Goal: Task Accomplishment & Management: Complete application form

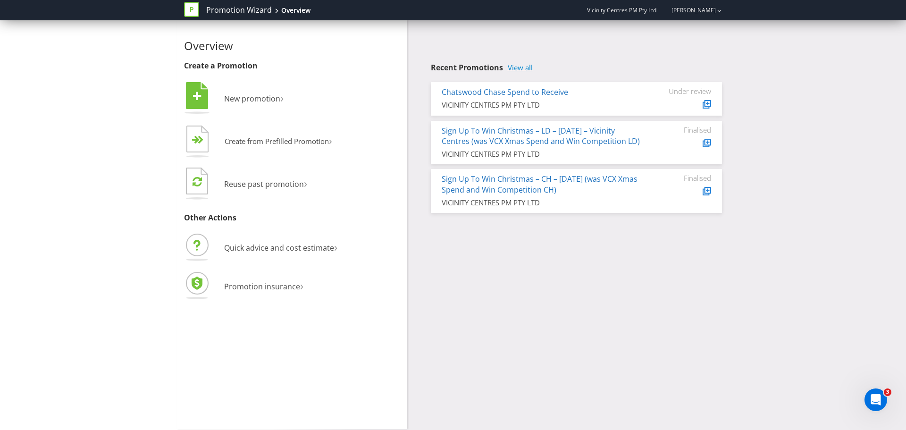
click at [528, 67] on link "View all" at bounding box center [520, 68] width 25 height 8
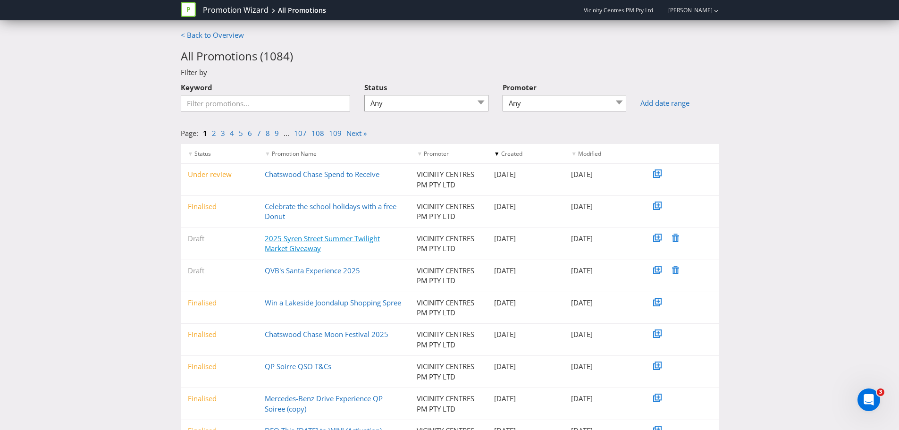
click at [319, 240] on link "2025 Syren Street Summer Twilight Market Giveaway" at bounding box center [322, 243] width 115 height 19
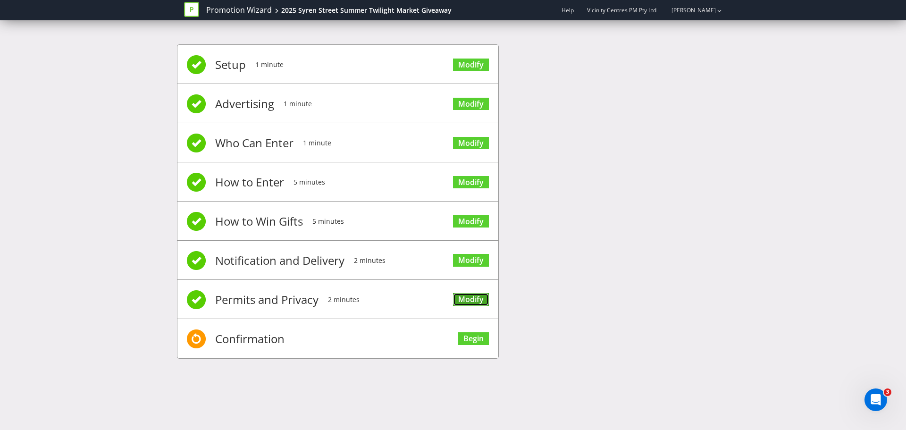
click at [467, 301] on link "Modify" at bounding box center [471, 299] width 36 height 13
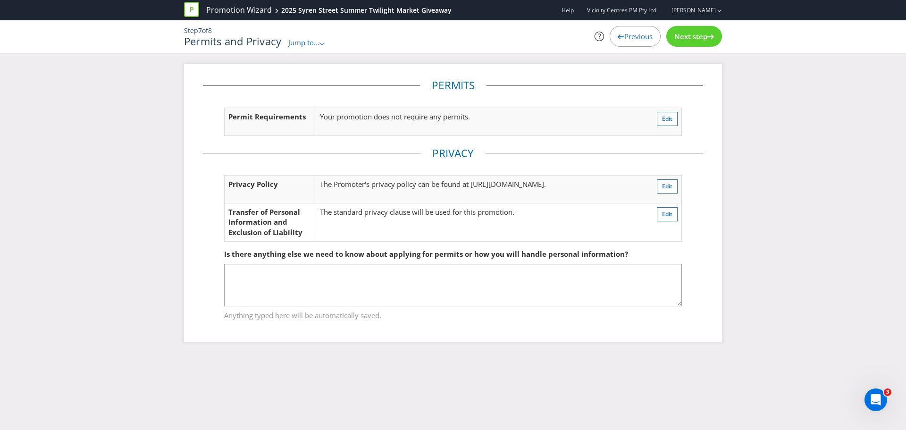
click at [693, 37] on span "Next step" at bounding box center [690, 36] width 33 height 9
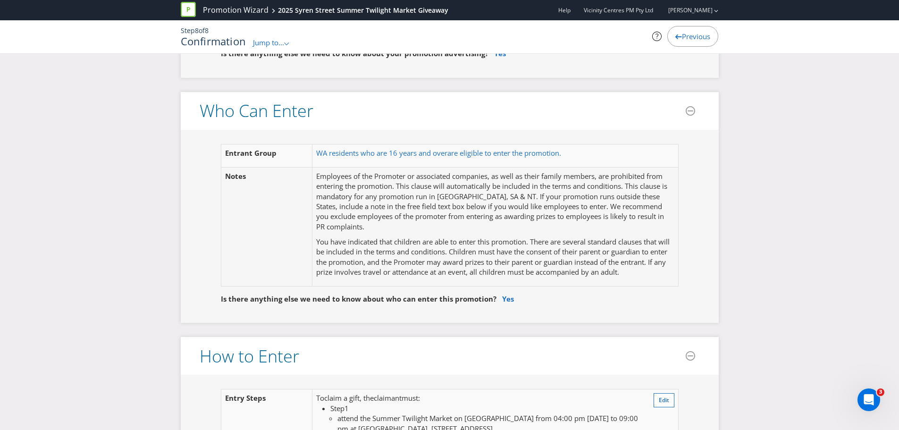
scroll to position [566, 0]
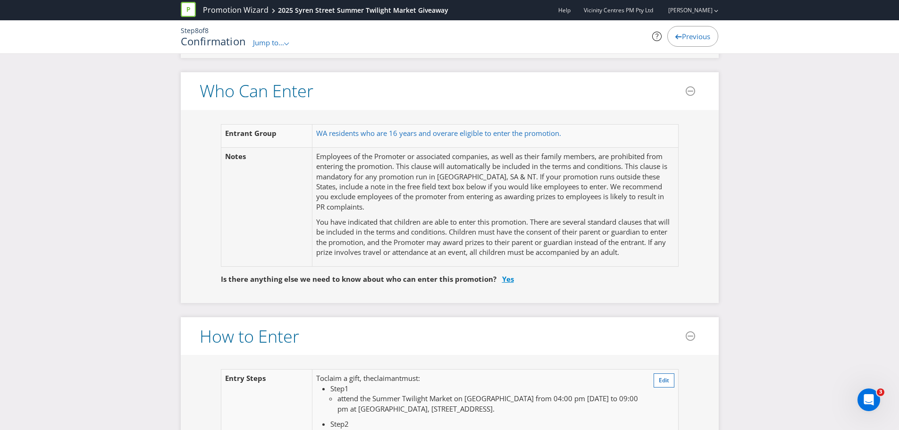
click at [507, 283] on link "Yes" at bounding box center [508, 278] width 12 height 9
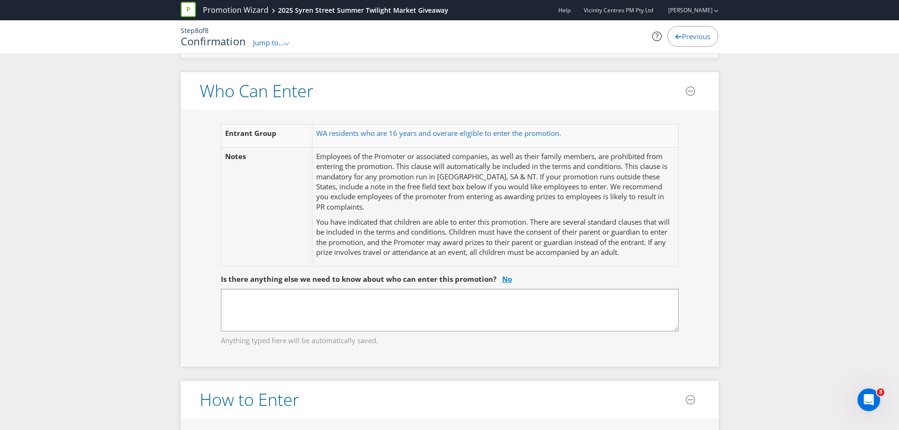
click at [505, 276] on link "No" at bounding box center [507, 278] width 10 height 9
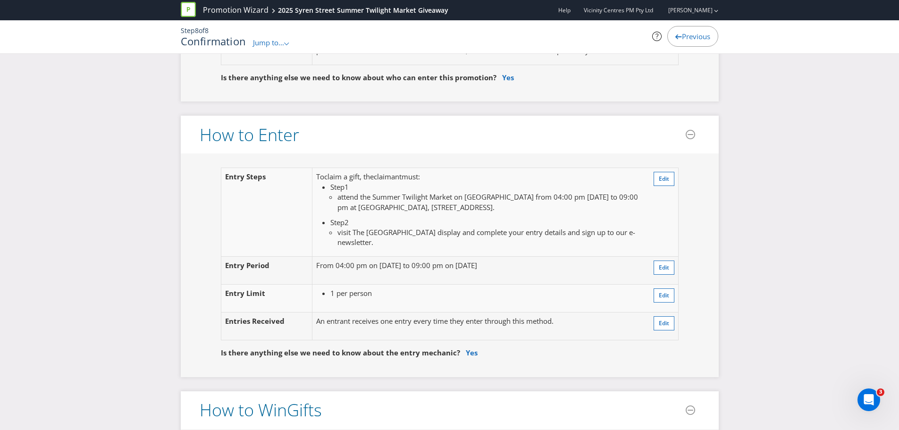
scroll to position [849, 0]
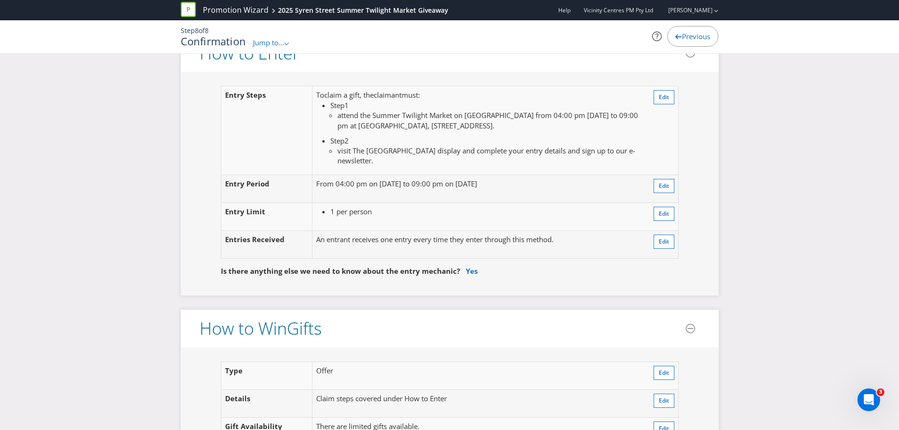
click at [460, 275] on span at bounding box center [463, 270] width 6 height 9
click at [466, 273] on link "Yes" at bounding box center [472, 270] width 12 height 9
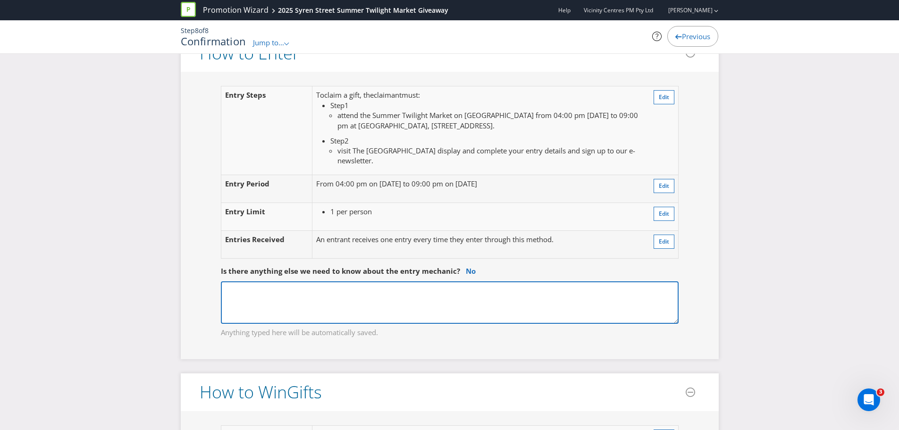
click at [396, 298] on textarea at bounding box center [450, 302] width 458 height 42
type textarea "They can enter by either using a tablet with a Vicinity staff member, or by usi…"
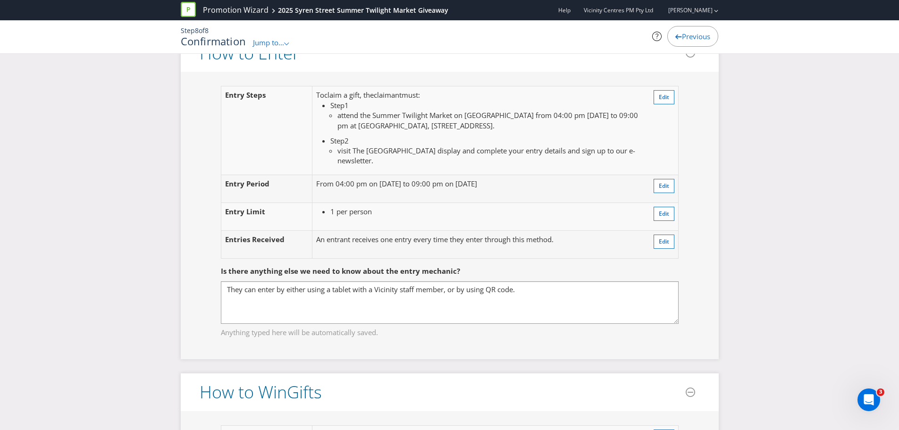
click at [379, 350] on div "Entry Step s To claim a gift , the claimant must : Step 1 attend the Summer Twi…" at bounding box center [450, 215] width 538 height 287
click at [398, 339] on fieldset "Is there anything else we need to know about the entry mechanic? They can enter…" at bounding box center [450, 295] width 500 height 97
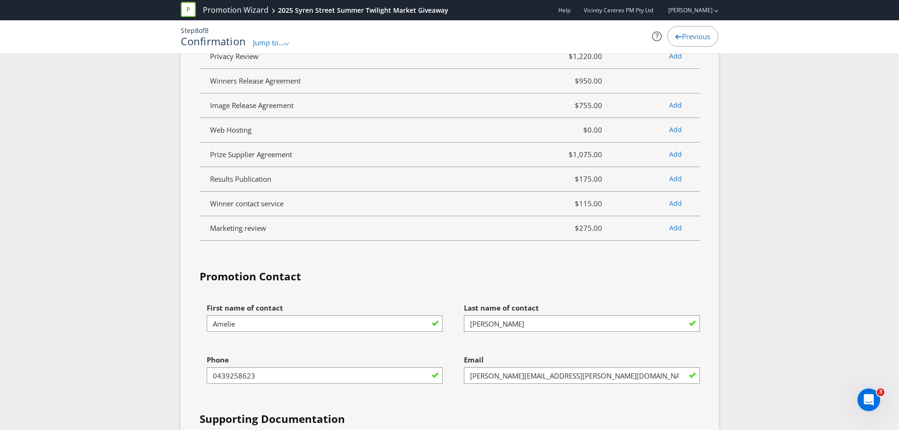
scroll to position [2406, 0]
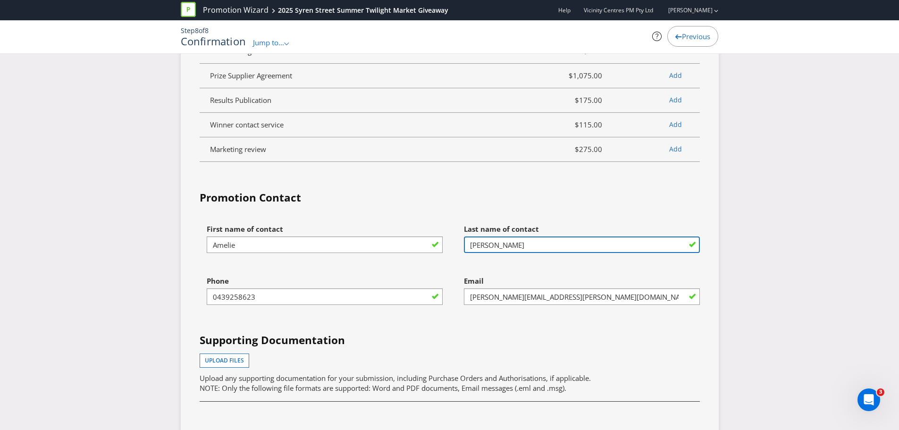
click at [499, 236] on input "[PERSON_NAME]" at bounding box center [582, 244] width 236 height 17
click at [498, 238] on input "[PERSON_NAME]" at bounding box center [582, 244] width 236 height 17
type input "de [PERSON_NAME]"
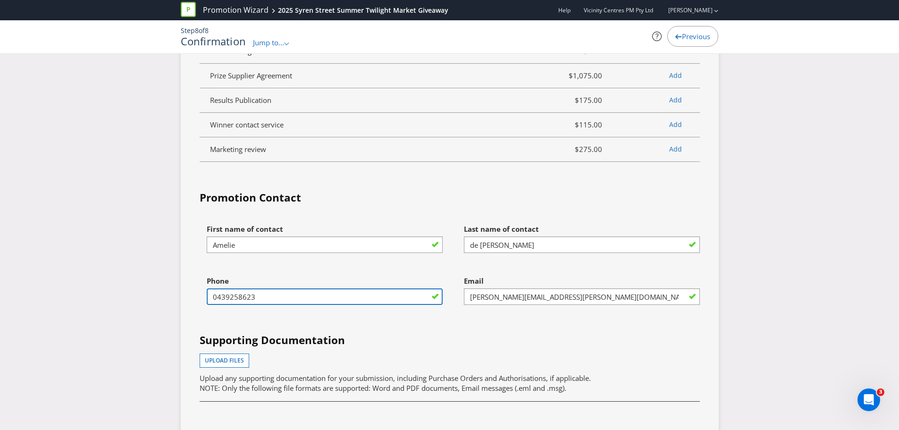
drag, startPoint x: 287, startPoint y: 289, endPoint x: 259, endPoint y: 290, distance: 28.3
click at [281, 290] on input "0439258623" at bounding box center [325, 296] width 236 height 17
click at [201, 292] on div "Phone [PHONE_NUMBER]" at bounding box center [320, 297] width 257 height 52
click at [217, 292] on input "0439258623" at bounding box center [325, 296] width 236 height 17
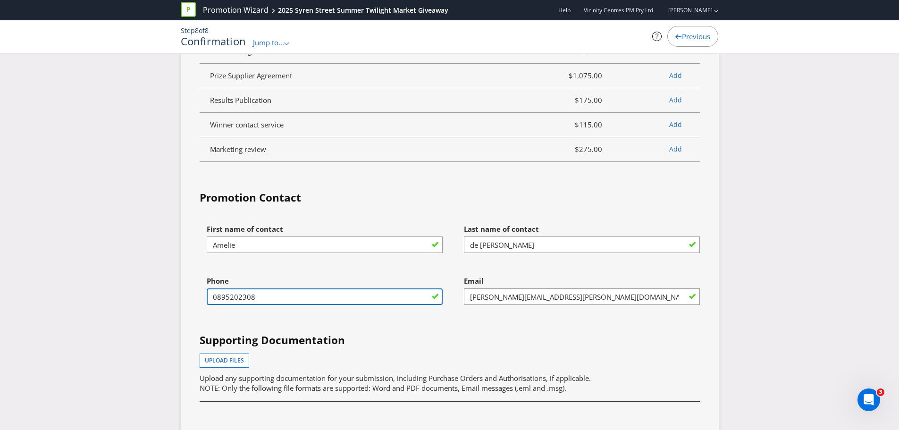
type input "0895202308"
click at [514, 300] on input "[PERSON_NAME][EMAIL_ADDRESS][PERSON_NAME][DOMAIN_NAME]" at bounding box center [582, 296] width 236 height 17
click at [530, 297] on input "[PERSON_NAME][EMAIL_ADDRESS][PERSON_NAME][DOMAIN_NAME]" at bounding box center [582, 296] width 236 height 17
drag, startPoint x: 524, startPoint y: 297, endPoint x: 467, endPoint y: 298, distance: 57.1
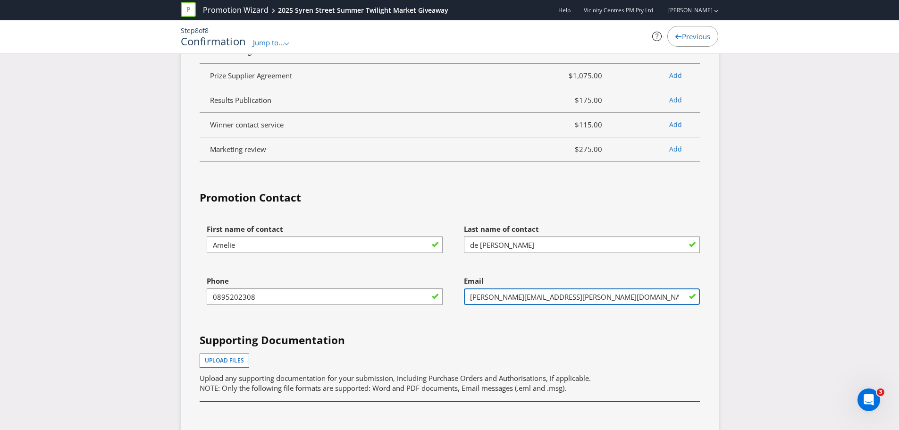
click at [467, 298] on input "[PERSON_NAME][EMAIL_ADDRESS][PERSON_NAME][DOMAIN_NAME]" at bounding box center [582, 296] width 236 height 17
type input "[EMAIL_ADDRESS][DOMAIN_NAME]"
click at [433, 328] on div "First name of contact [PERSON_NAME] Last name of contact de [PERSON_NAME] Phone…" at bounding box center [449, 350] width 514 height 262
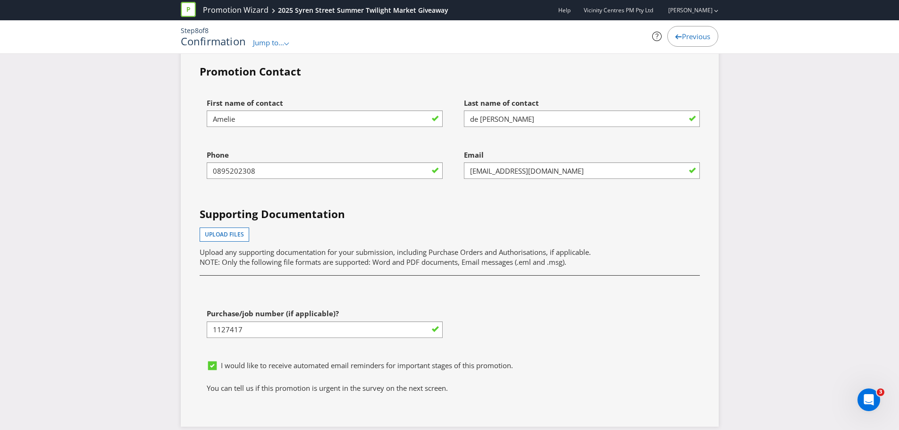
scroll to position [2547, 0]
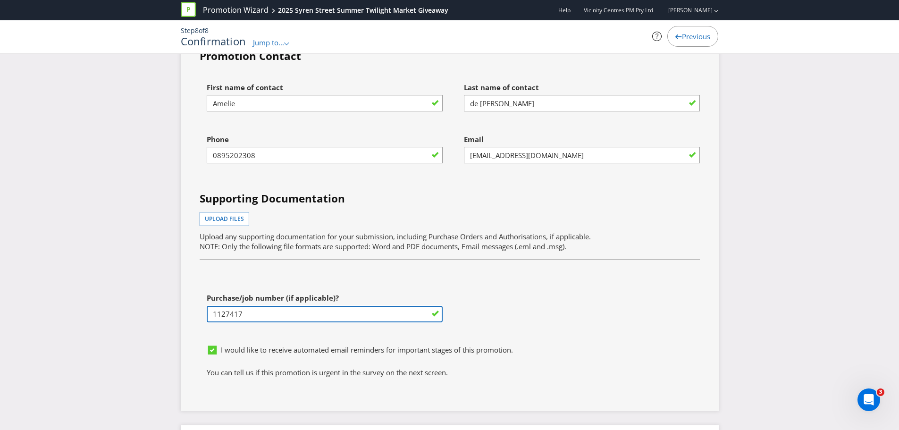
click at [239, 310] on input "1127417" at bounding box center [325, 314] width 236 height 17
paste input "251622"
type input "1251622"
click at [502, 314] on div "First name of contact [PERSON_NAME] Last name of contact de [PERSON_NAME] Phone…" at bounding box center [449, 209] width 514 height 262
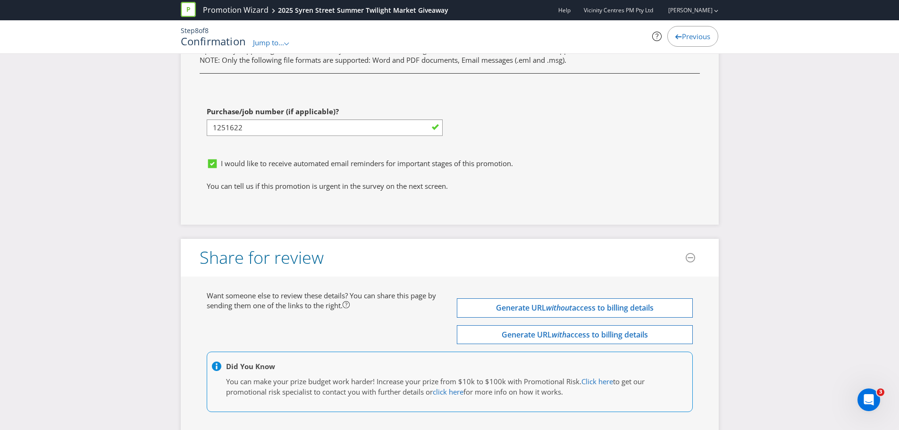
scroll to position [2787, 0]
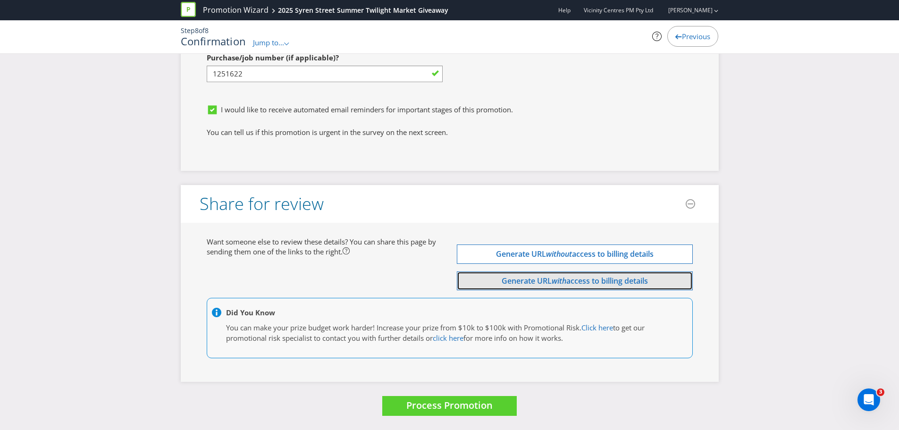
click at [597, 278] on span "access to billing details" at bounding box center [607, 280] width 82 height 10
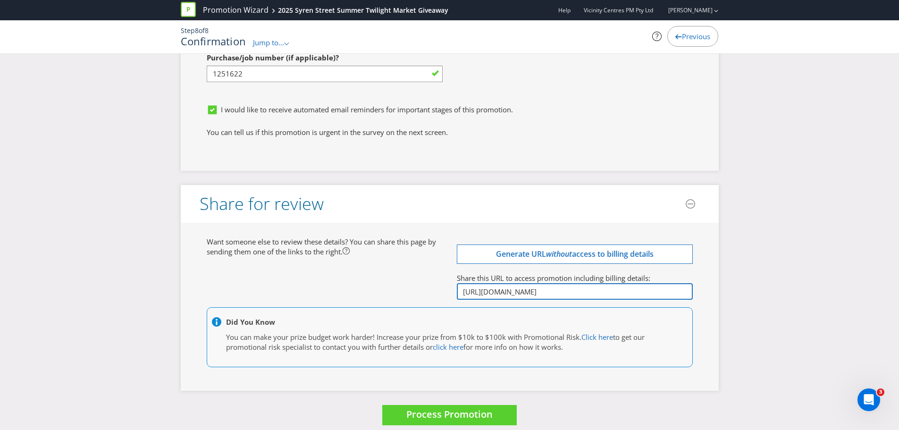
click at [566, 294] on input "[URL][DOMAIN_NAME]" at bounding box center [575, 291] width 236 height 17
click at [336, 280] on div "Want someone else to review these details? You can share this page by sending t…" at bounding box center [450, 307] width 500 height 140
